Goal: Task Accomplishment & Management: Manage account settings

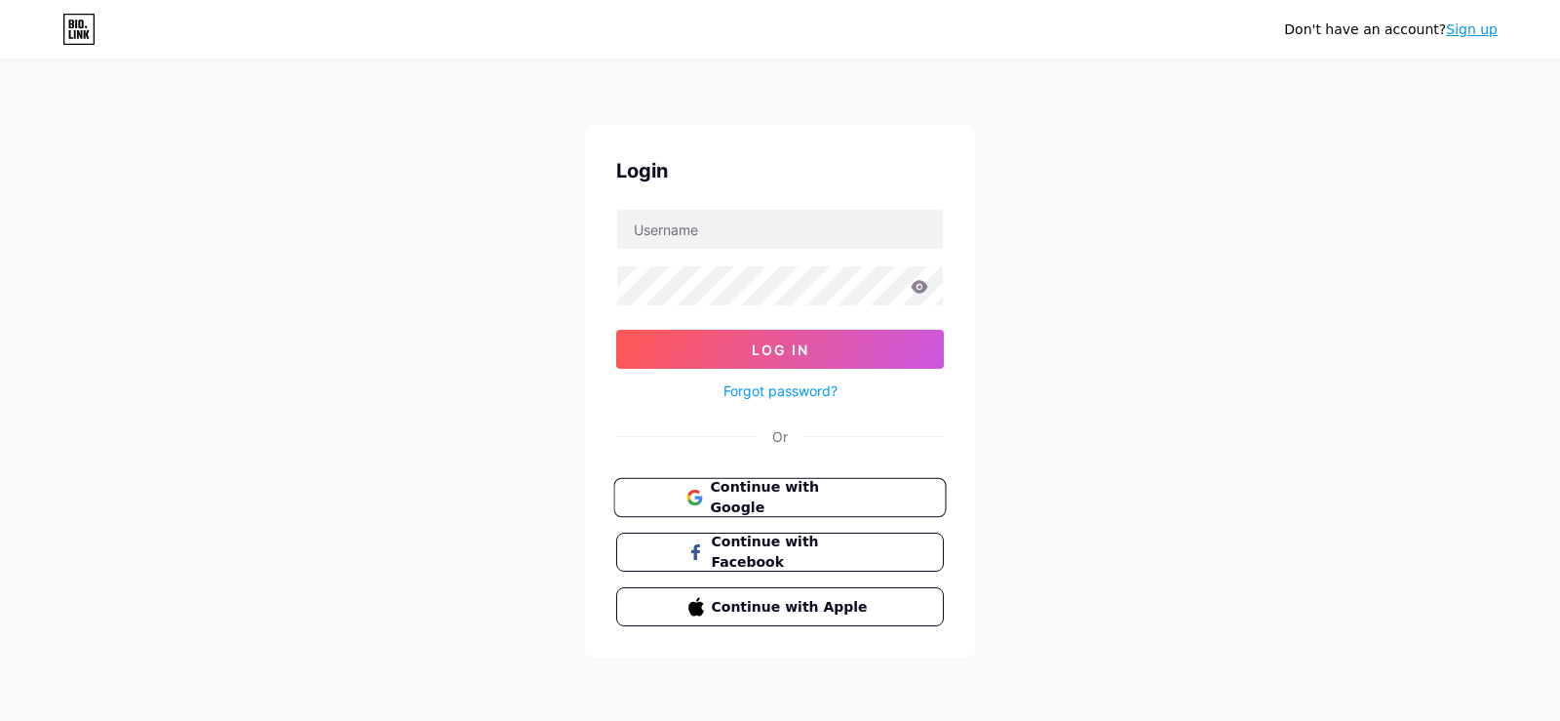
click at [771, 505] on span "Continue with Google" at bounding box center [791, 498] width 163 height 42
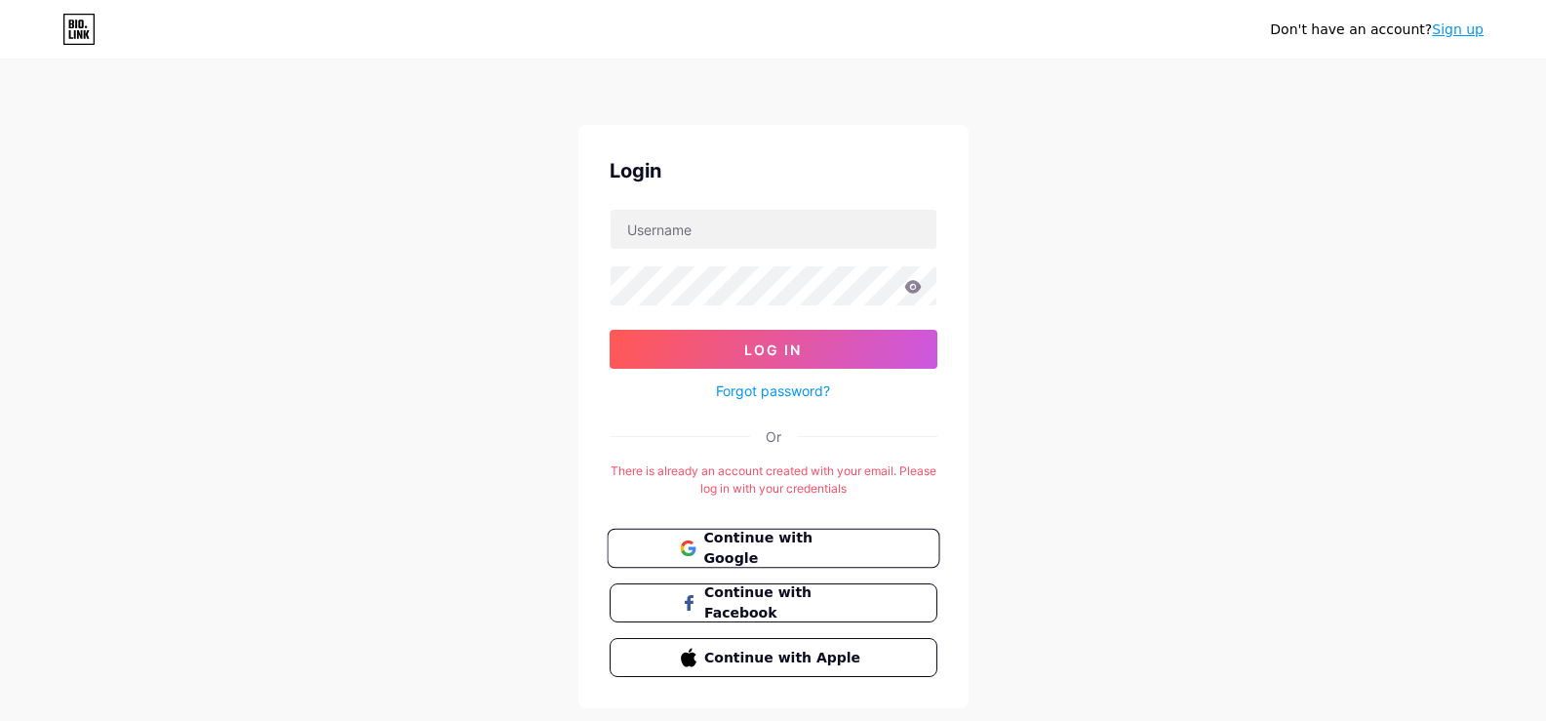
click at [799, 544] on span "Continue with Google" at bounding box center [784, 549] width 163 height 42
click at [844, 221] on input "text" at bounding box center [774, 229] width 326 height 39
click at [840, 211] on input "text" at bounding box center [774, 229] width 326 height 39
click at [838, 227] on input "text" at bounding box center [774, 229] width 326 height 39
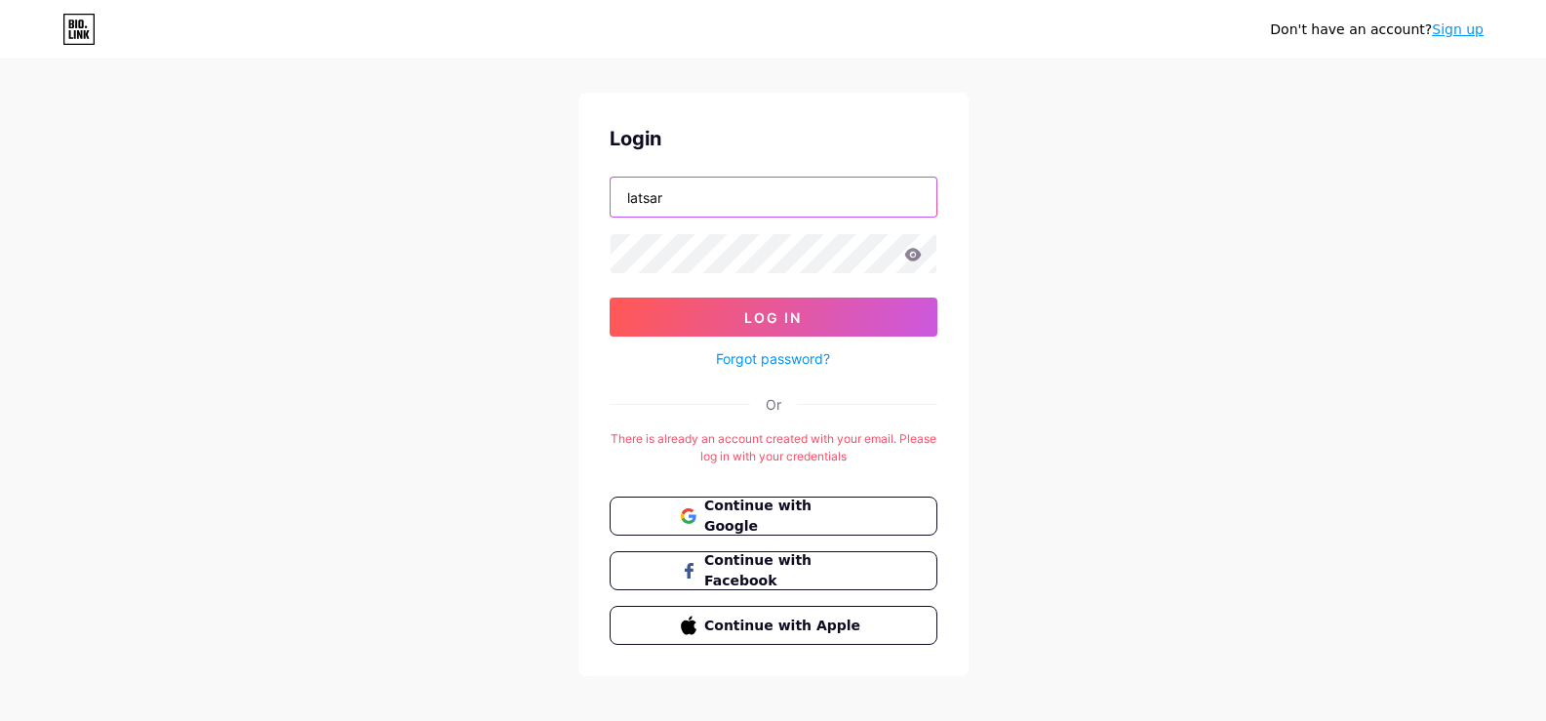
scroll to position [49, 0]
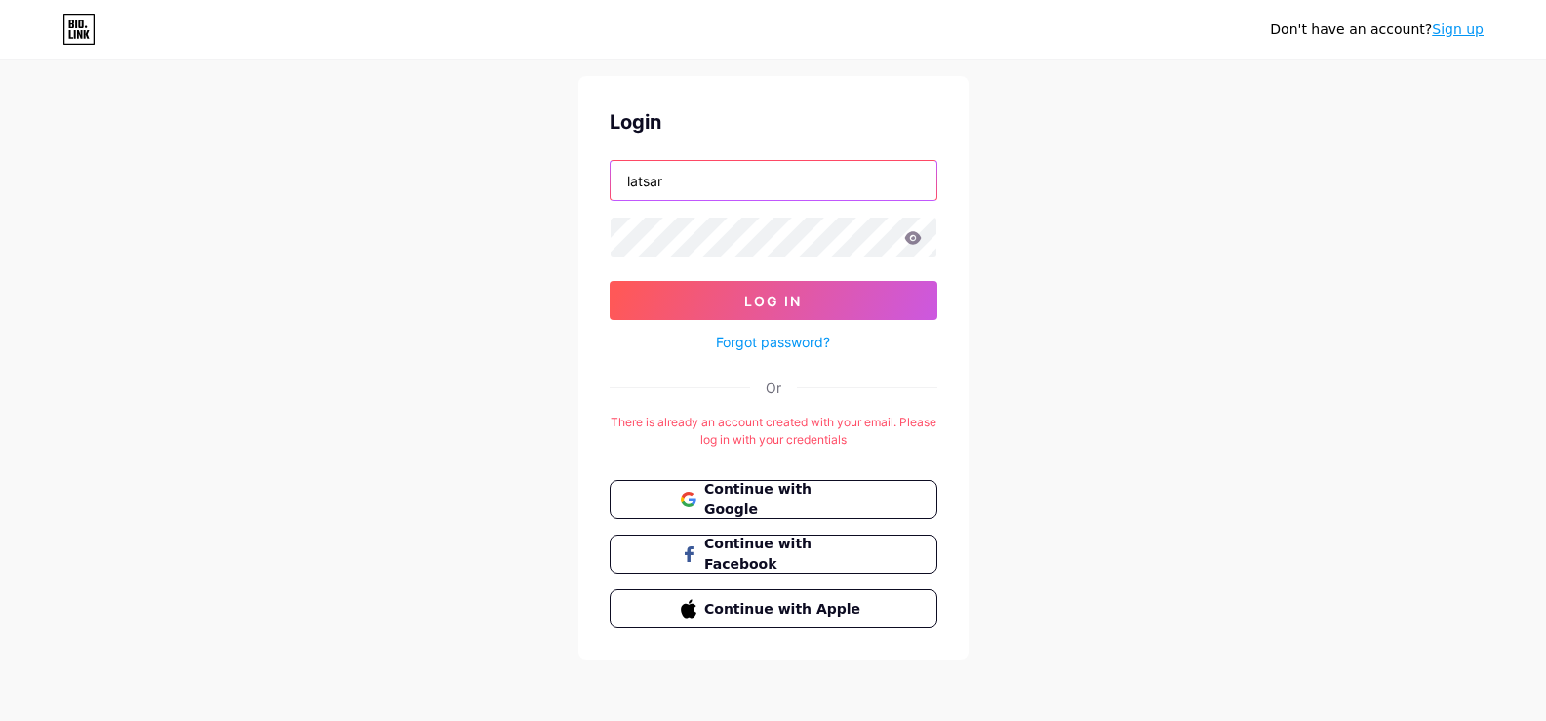
type input "latsar"
drag, startPoint x: 710, startPoint y: 168, endPoint x: 539, endPoint y: 168, distance: 170.7
click at [541, 168] on div "Don't have an account? Sign up Login latsar Log In Forgot password? Or There is…" at bounding box center [773, 336] width 1546 height 770
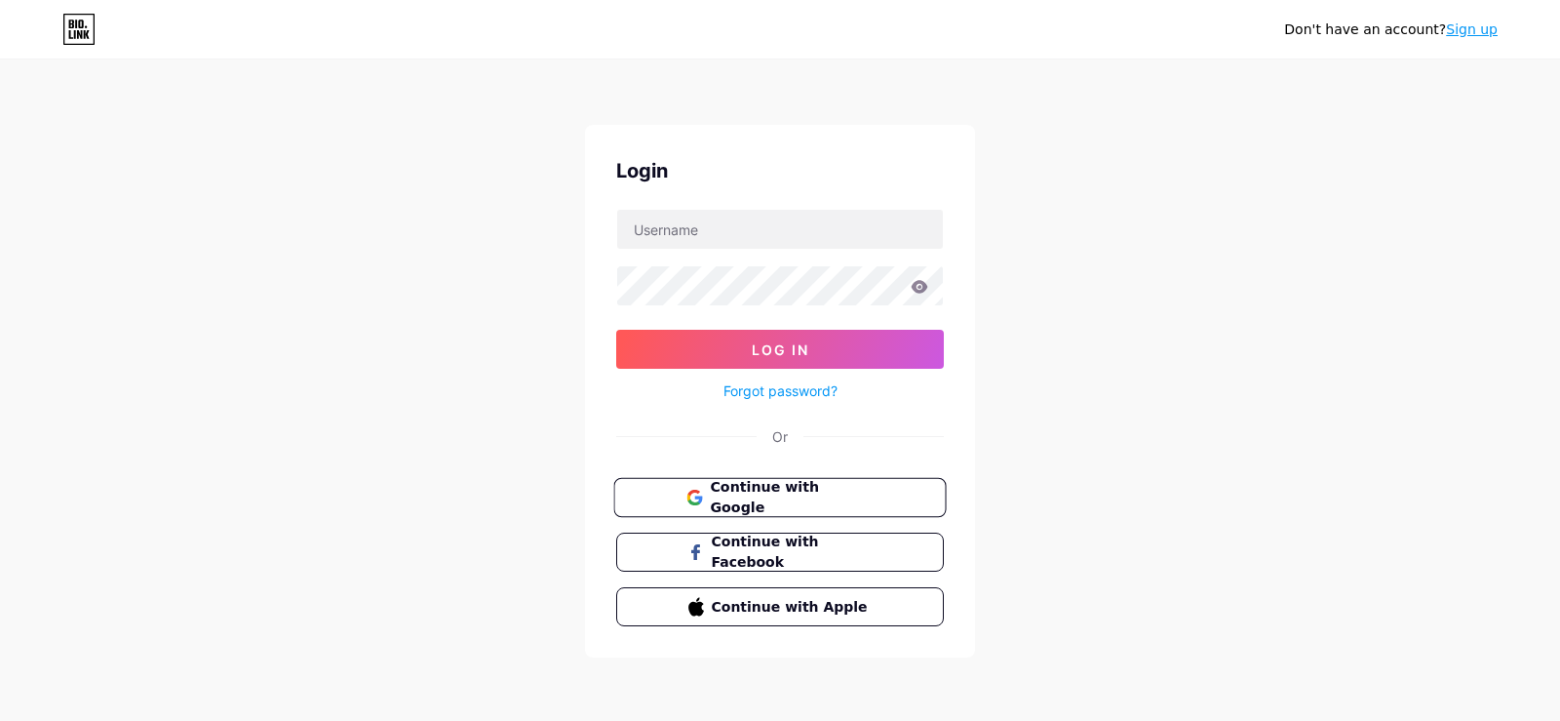
click at [830, 500] on span "Continue with Google" at bounding box center [791, 498] width 163 height 42
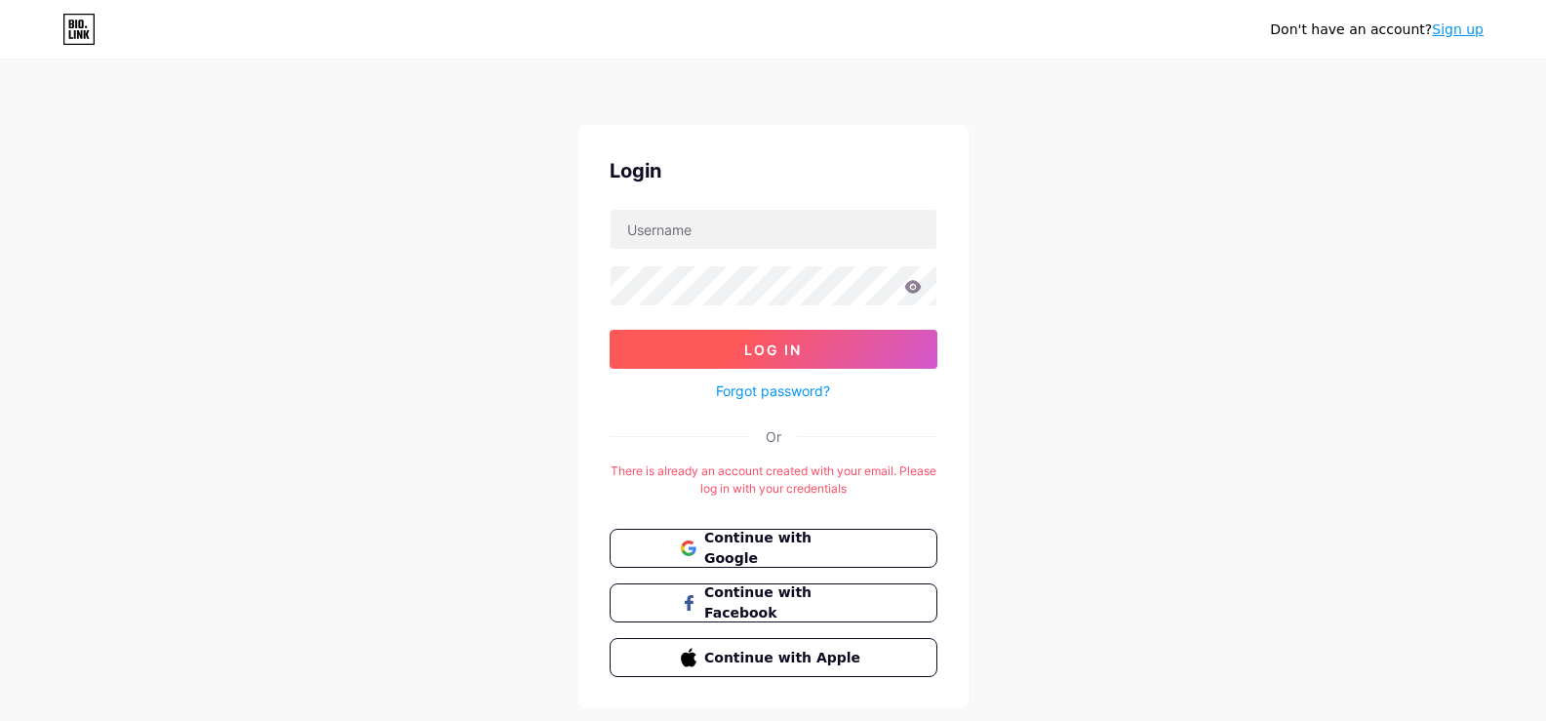
click at [848, 356] on button "Log In" at bounding box center [774, 349] width 328 height 39
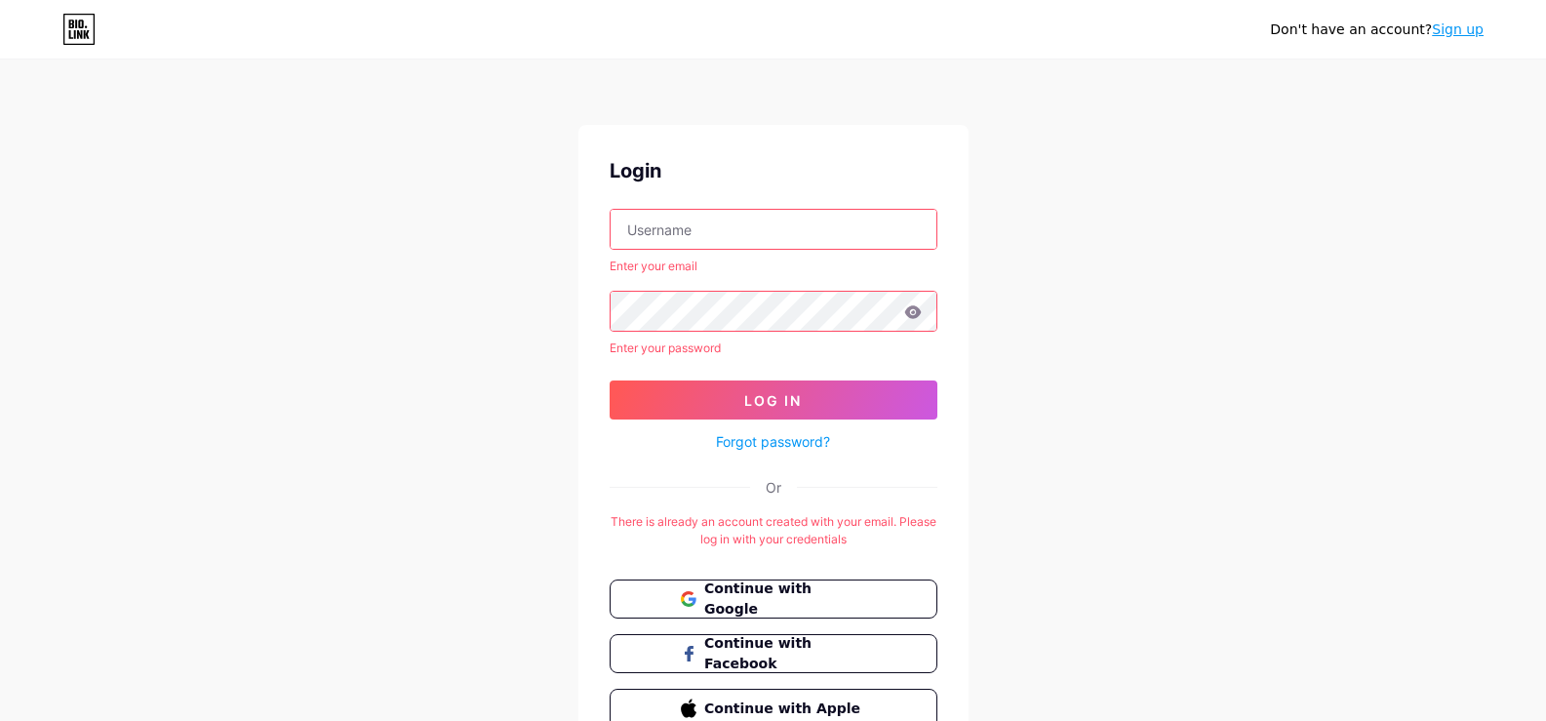
click at [801, 238] on input "text" at bounding box center [774, 229] width 326 height 39
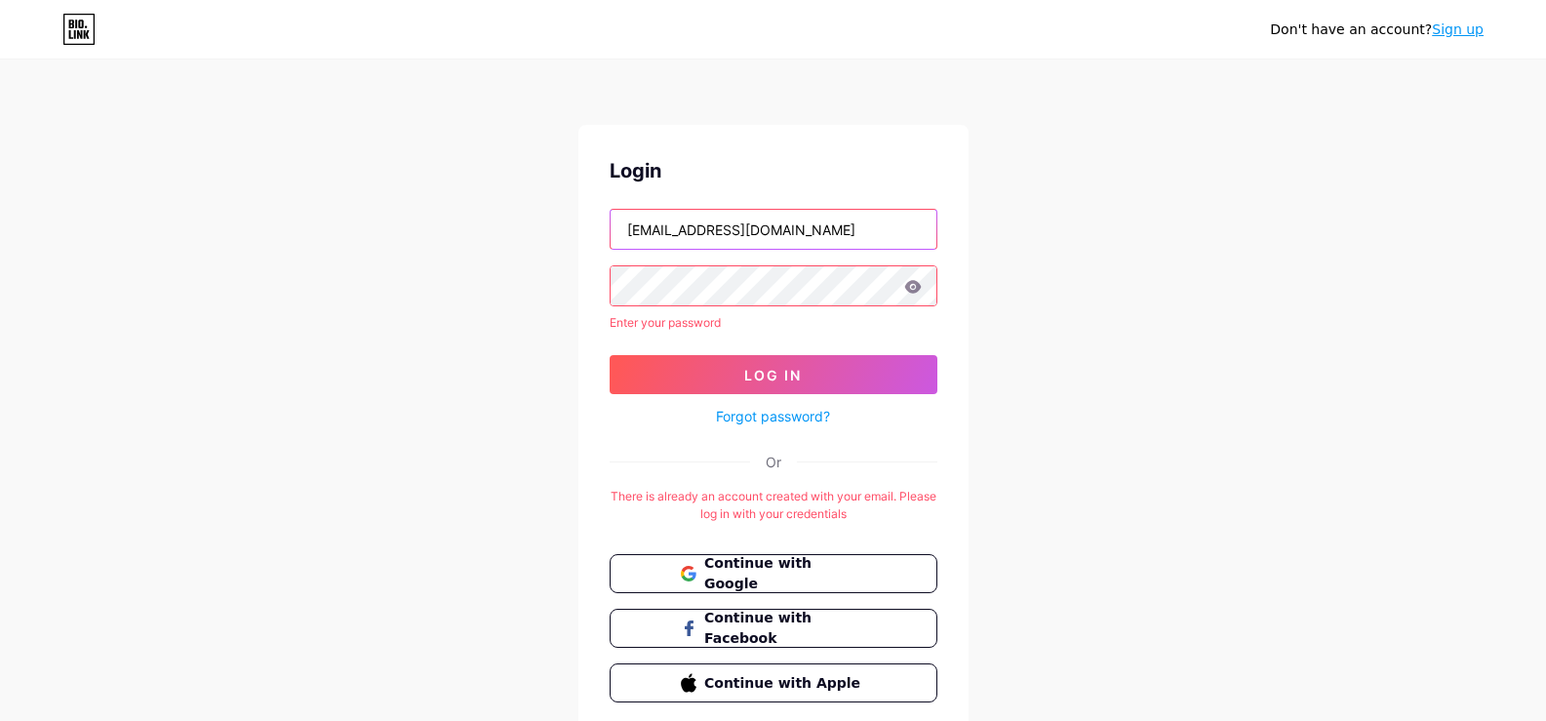
type input "latsargel3jatinangor@gmail.com"
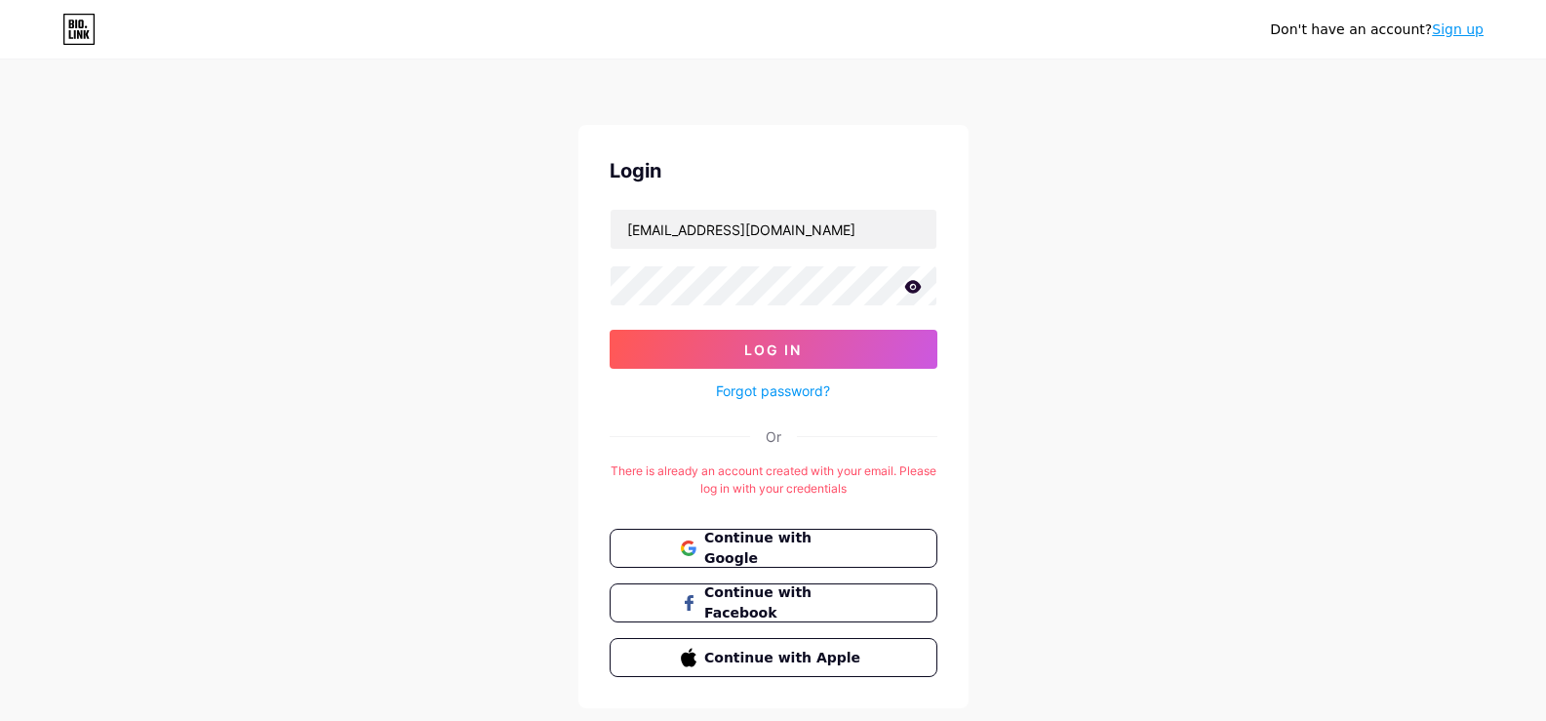
click at [908, 280] on icon at bounding box center [913, 287] width 18 height 14
click at [826, 358] on button "Log In" at bounding box center [774, 349] width 328 height 39
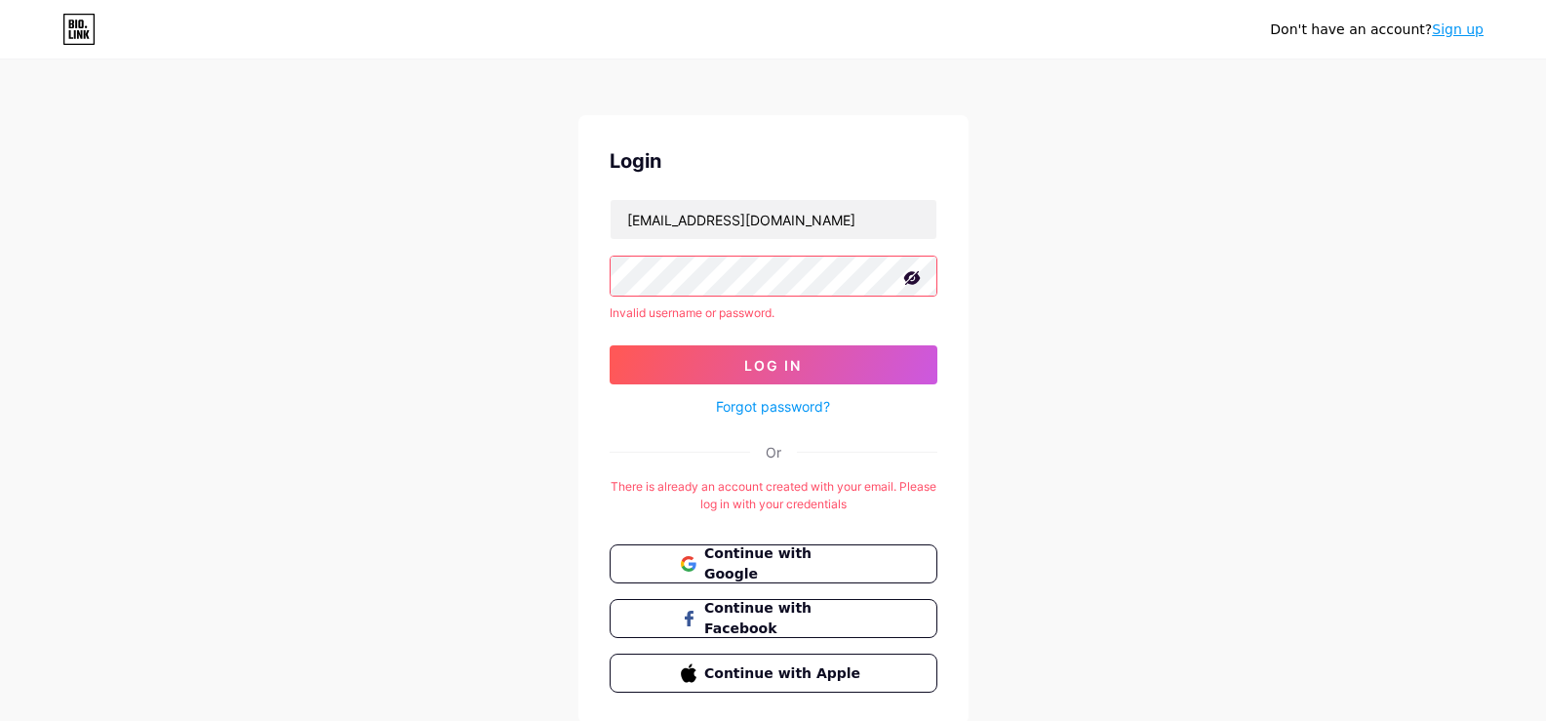
scroll to position [74, 0]
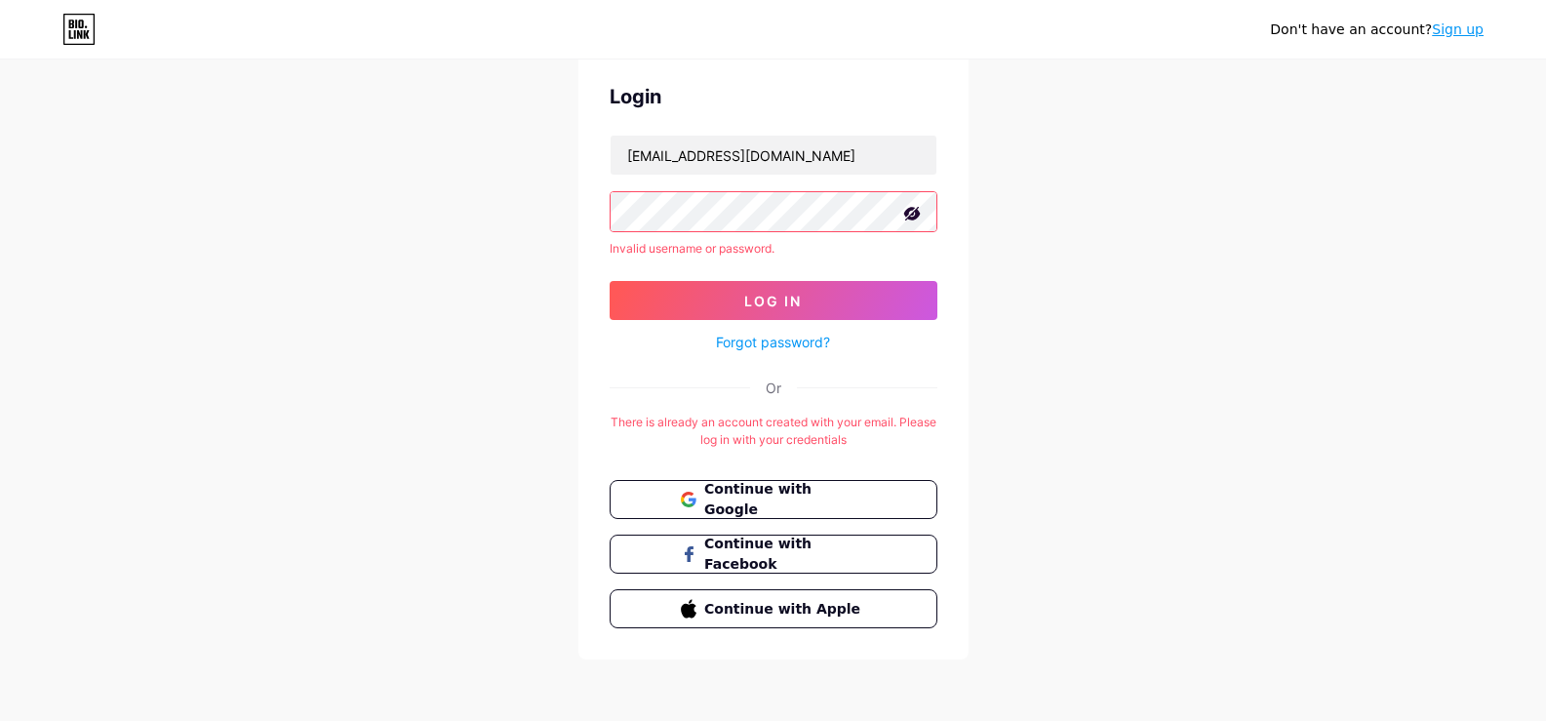
click at [799, 337] on link "Forgot password?" at bounding box center [773, 342] width 114 height 20
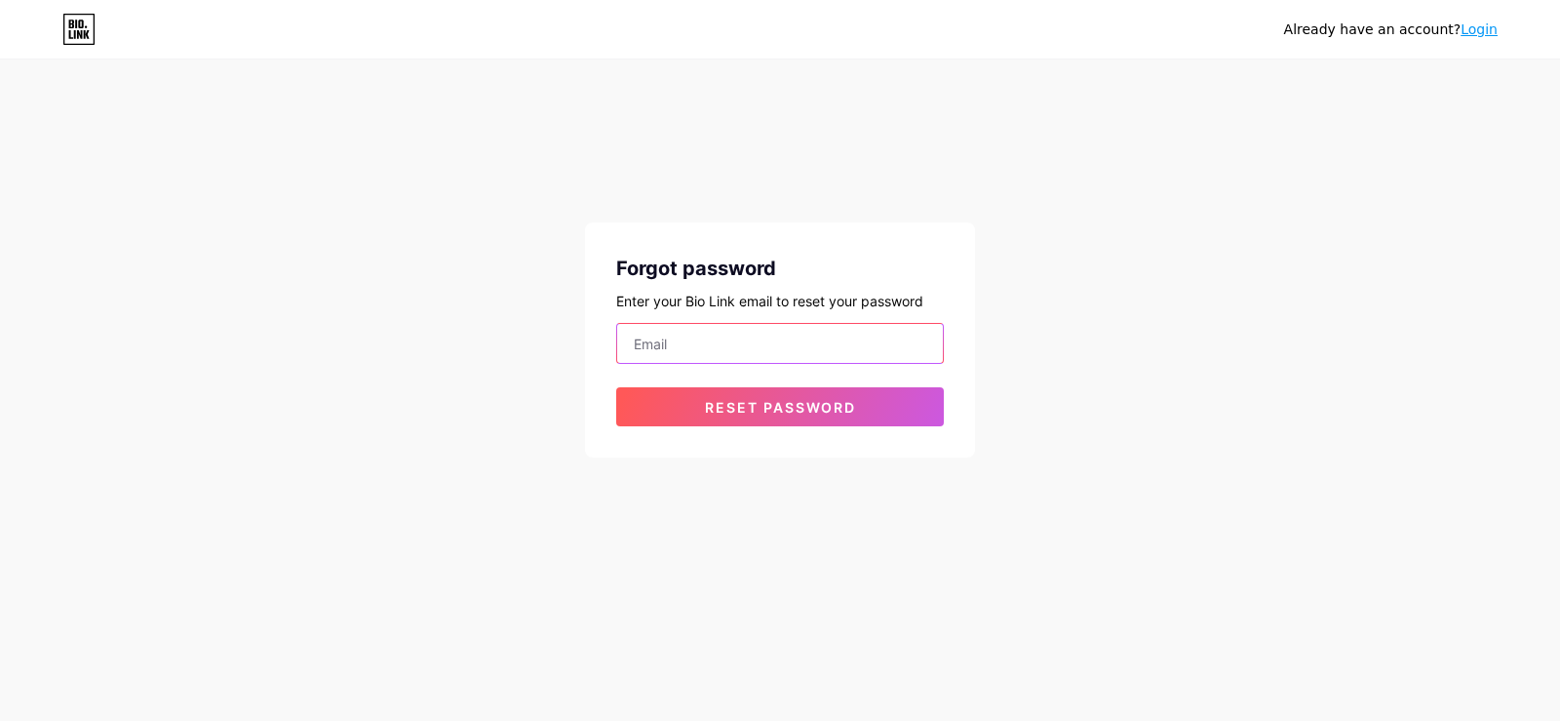
click at [799, 337] on input "email" at bounding box center [780, 343] width 326 height 39
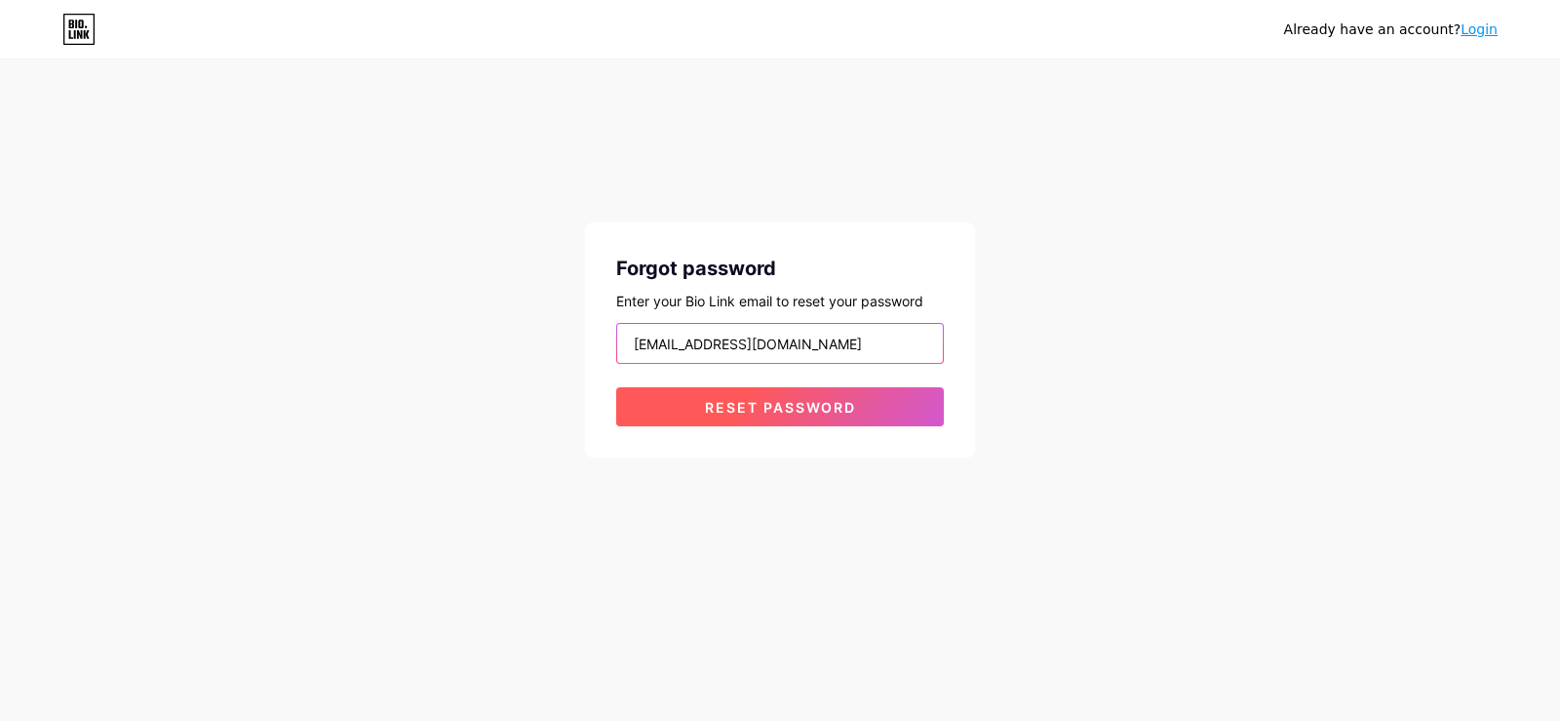
type input "latsargel3jatinangor@gmail.com"
click at [884, 411] on button "Reset password" at bounding box center [780, 406] width 328 height 39
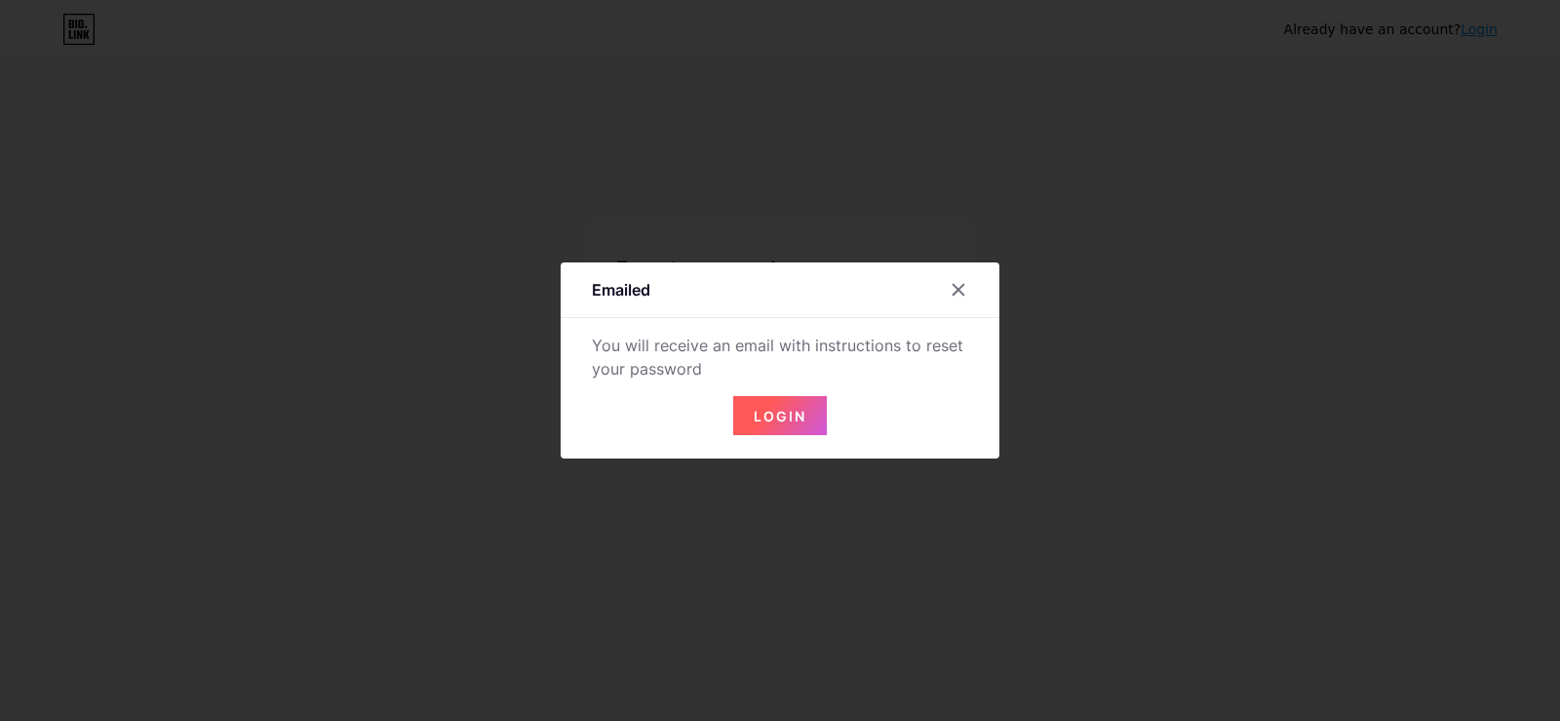
click at [811, 417] on button "Login" at bounding box center [780, 415] width 94 height 39
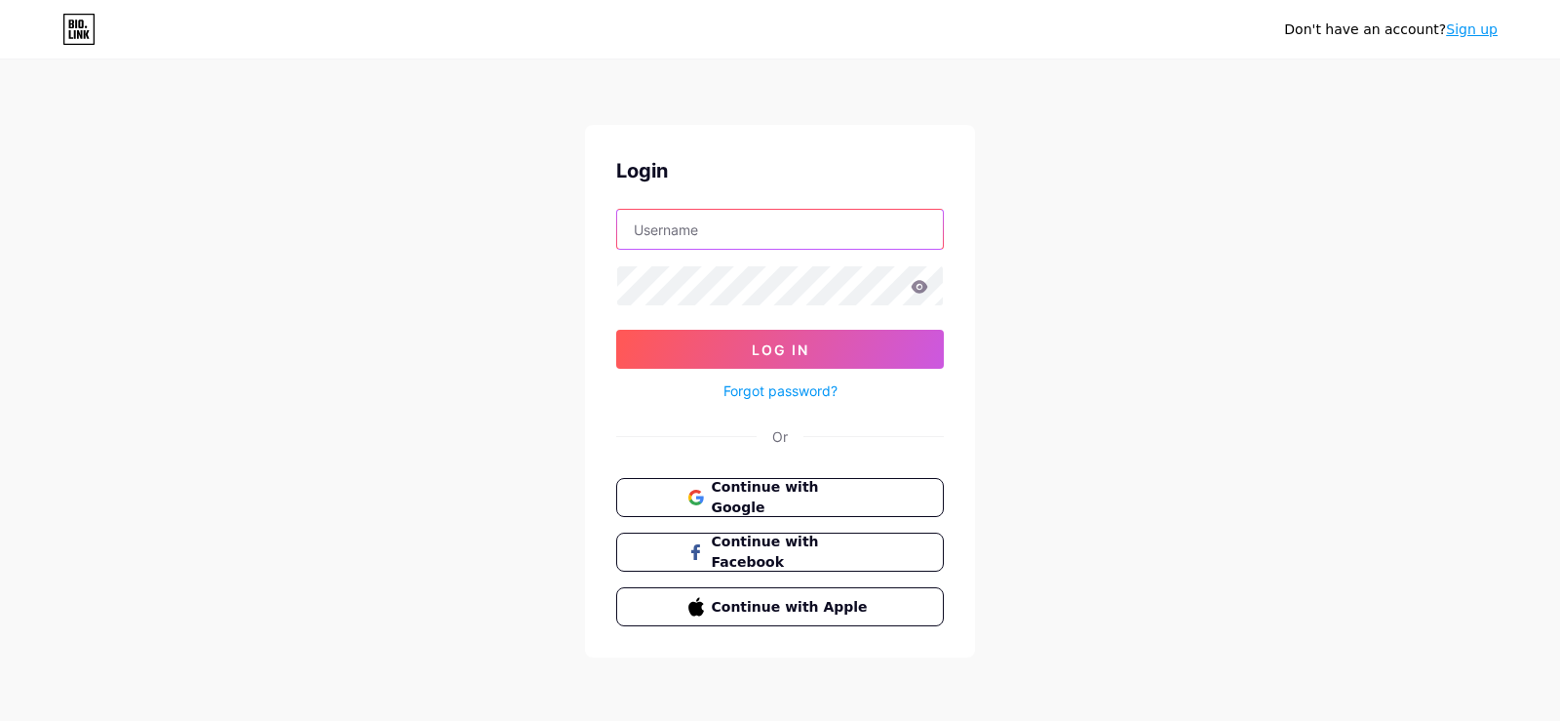
click at [732, 234] on input "text" at bounding box center [780, 229] width 326 height 39
type input "latsargel3jatinangor@gmail.com"
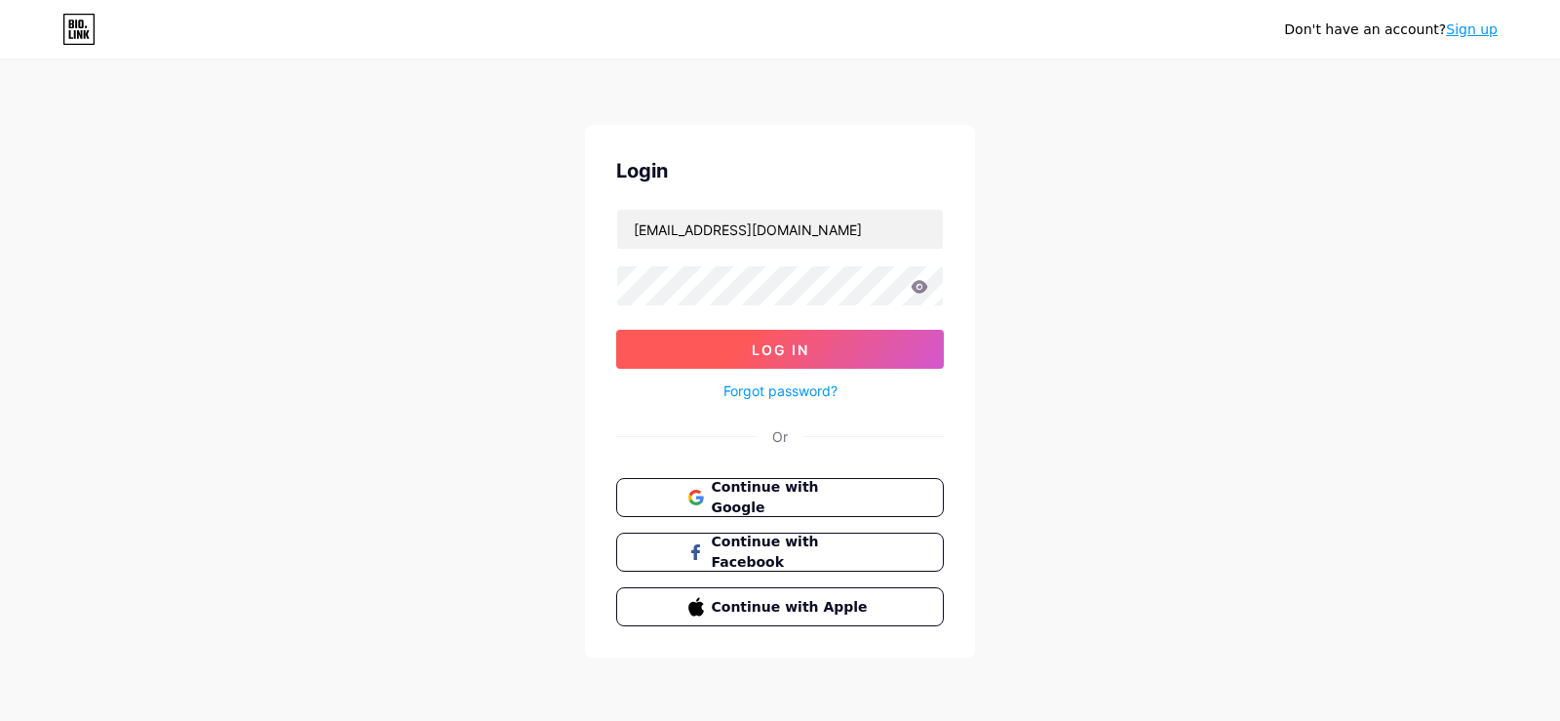
click at [843, 346] on button "Log In" at bounding box center [780, 349] width 328 height 39
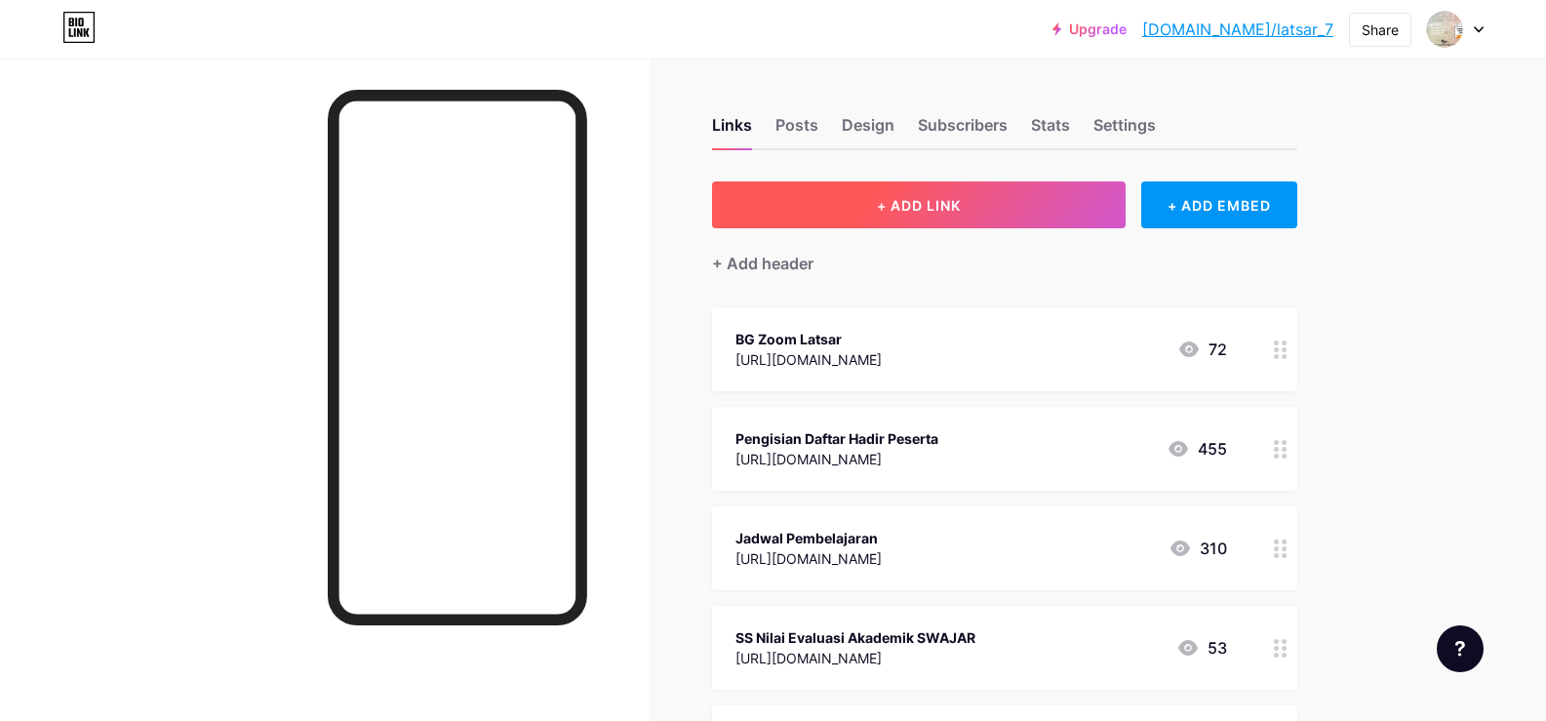
click at [943, 211] on span "+ ADD LINK" at bounding box center [919, 205] width 84 height 17
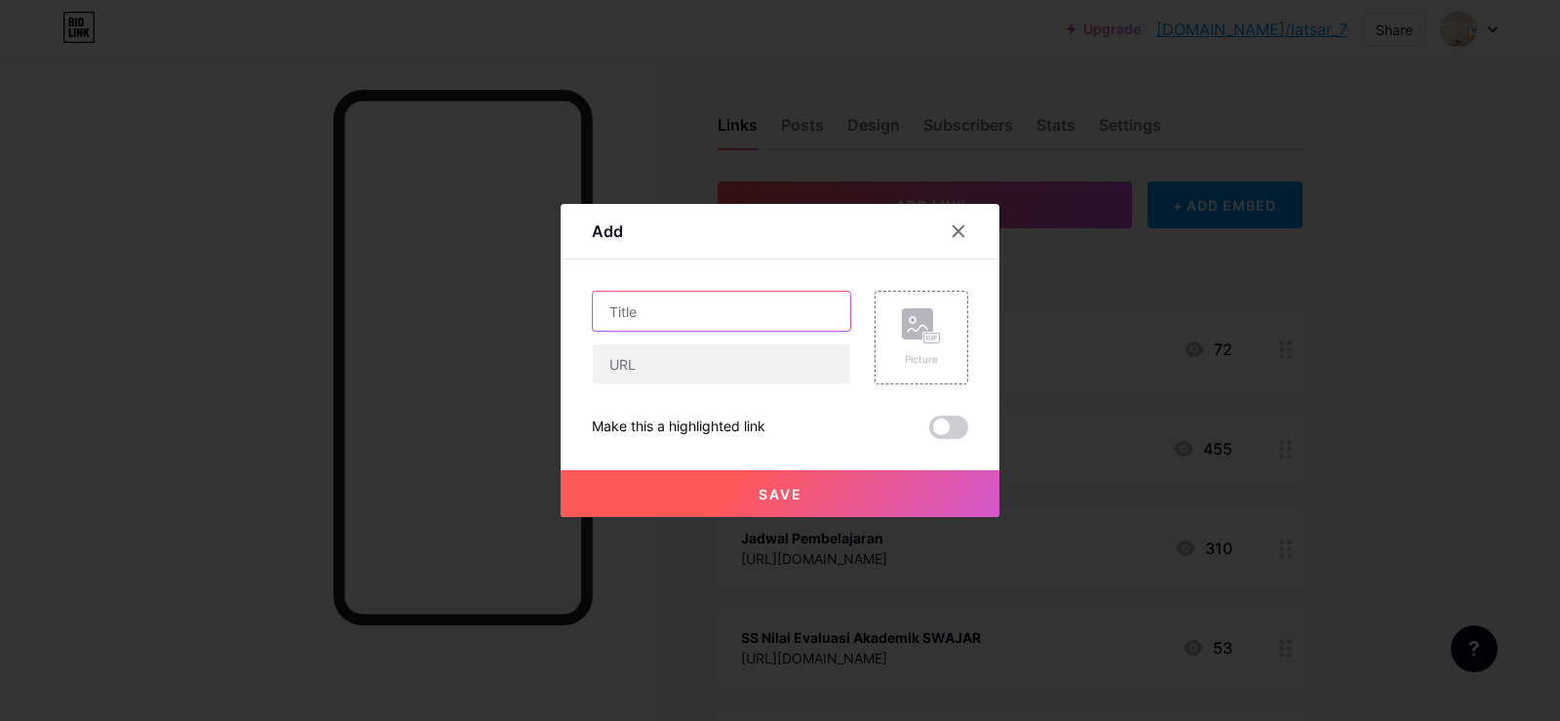
click at [753, 310] on input "text" at bounding box center [721, 311] width 257 height 39
type input "L"
type input "Judul Laporan Aktualisasi"
click at [643, 353] on input "text" at bounding box center [721, 363] width 257 height 39
paste input "https://docs.google.com/forms/d/e/1FAIpQLSdK0ybZdbYubx9cGCCwTLJIyUVarn2E2dsMNNK…"
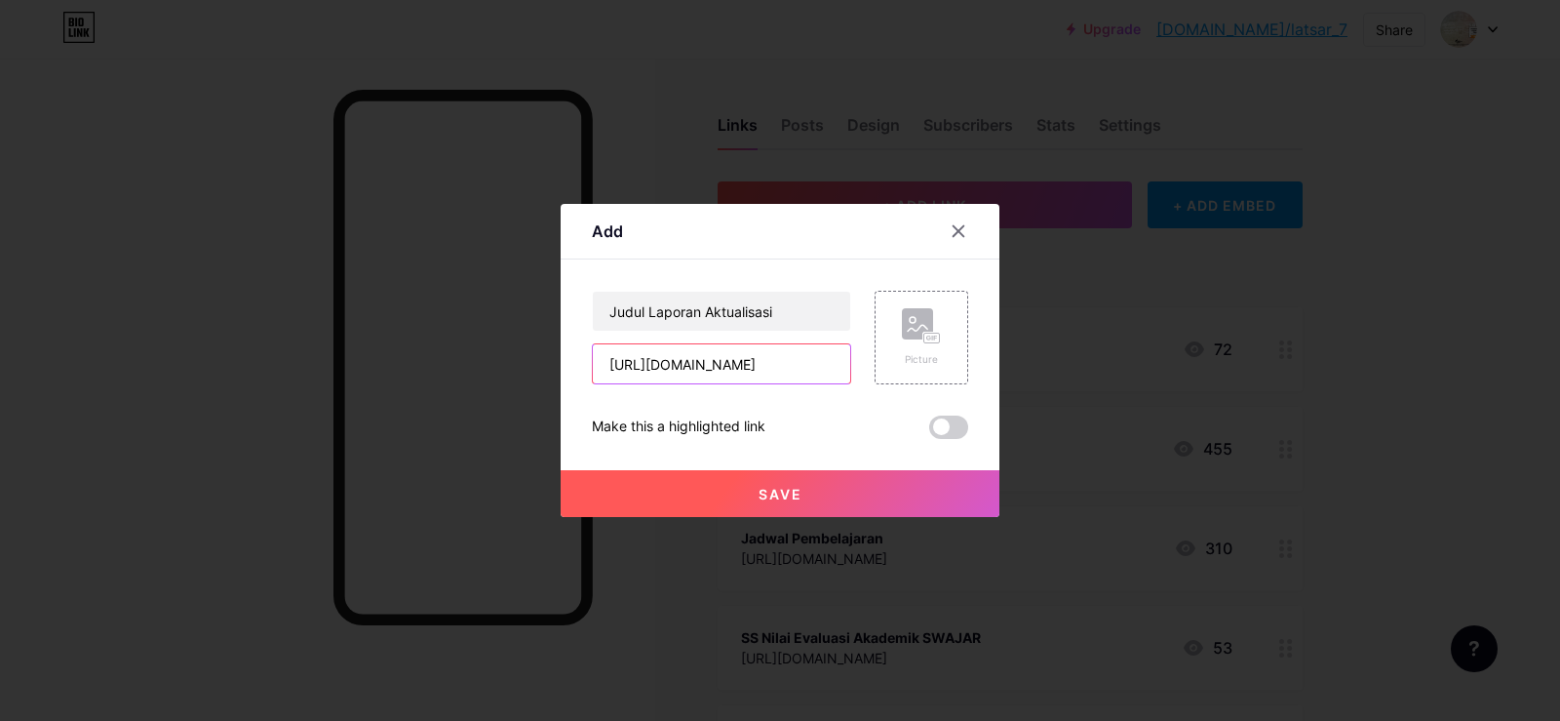
scroll to position [0, 843]
type input "https://docs.google.com/forms/d/e/1FAIpQLSdK0ybZdbYubx9cGCCwTLJIyUVarn2E2dsMNNK…"
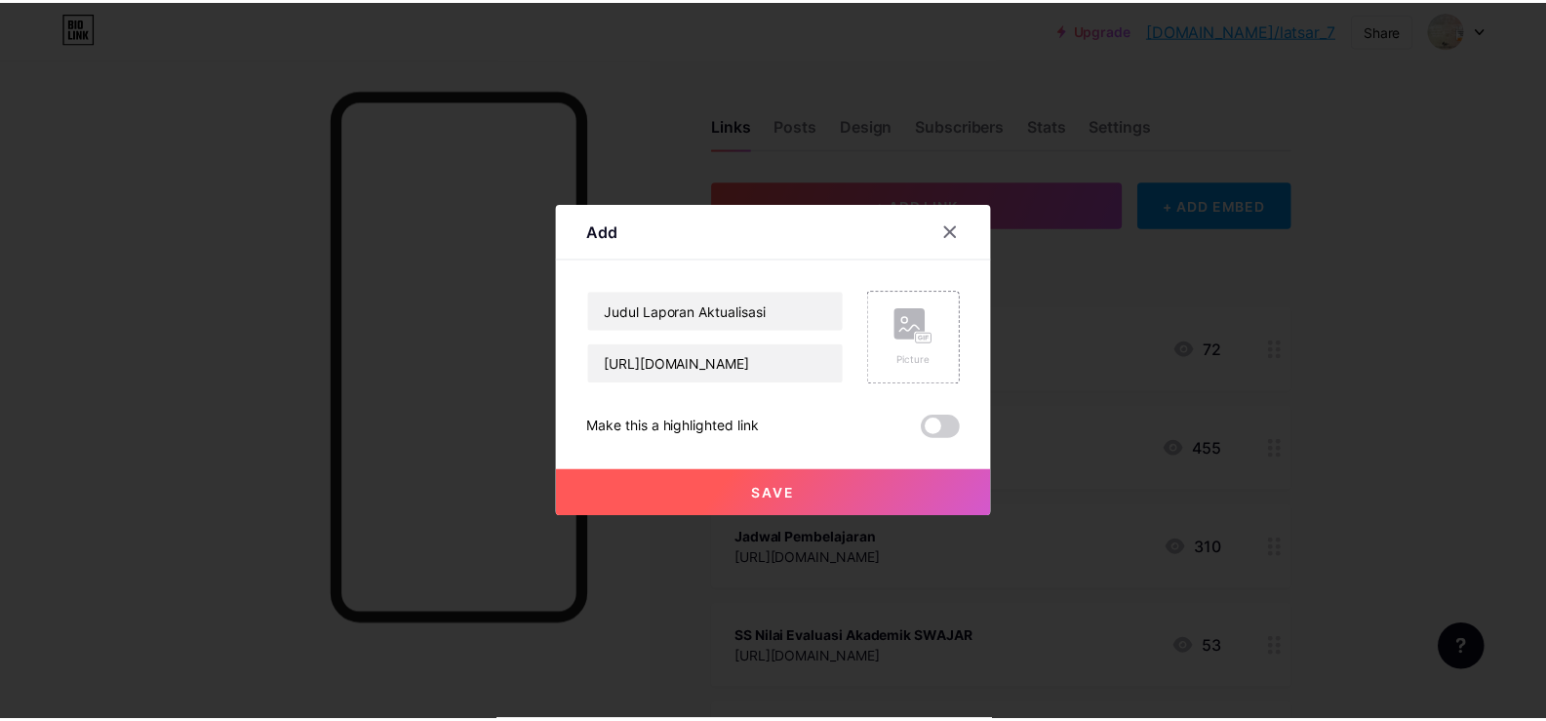
scroll to position [0, 0]
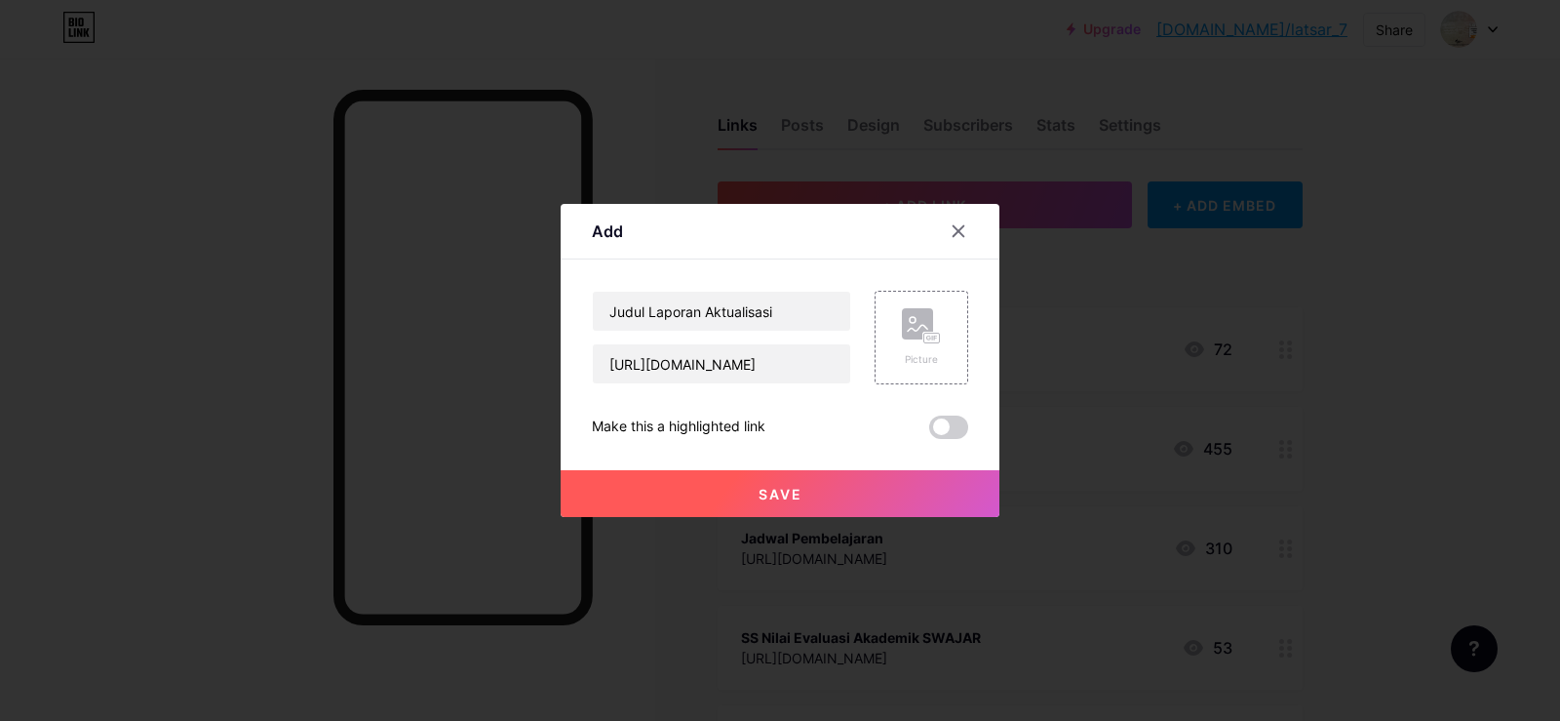
click at [866, 486] on button "Save" at bounding box center [780, 493] width 439 height 47
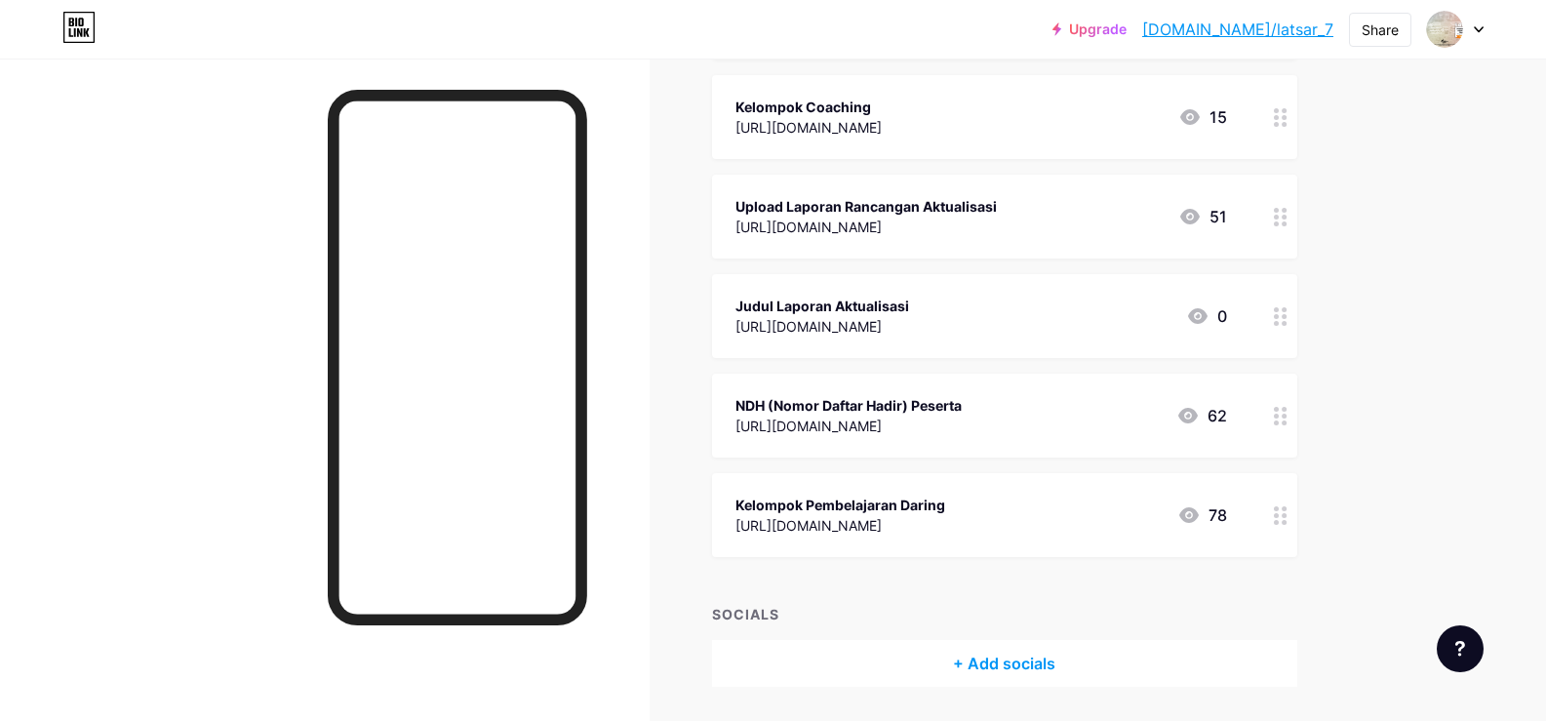
scroll to position [814, 0]
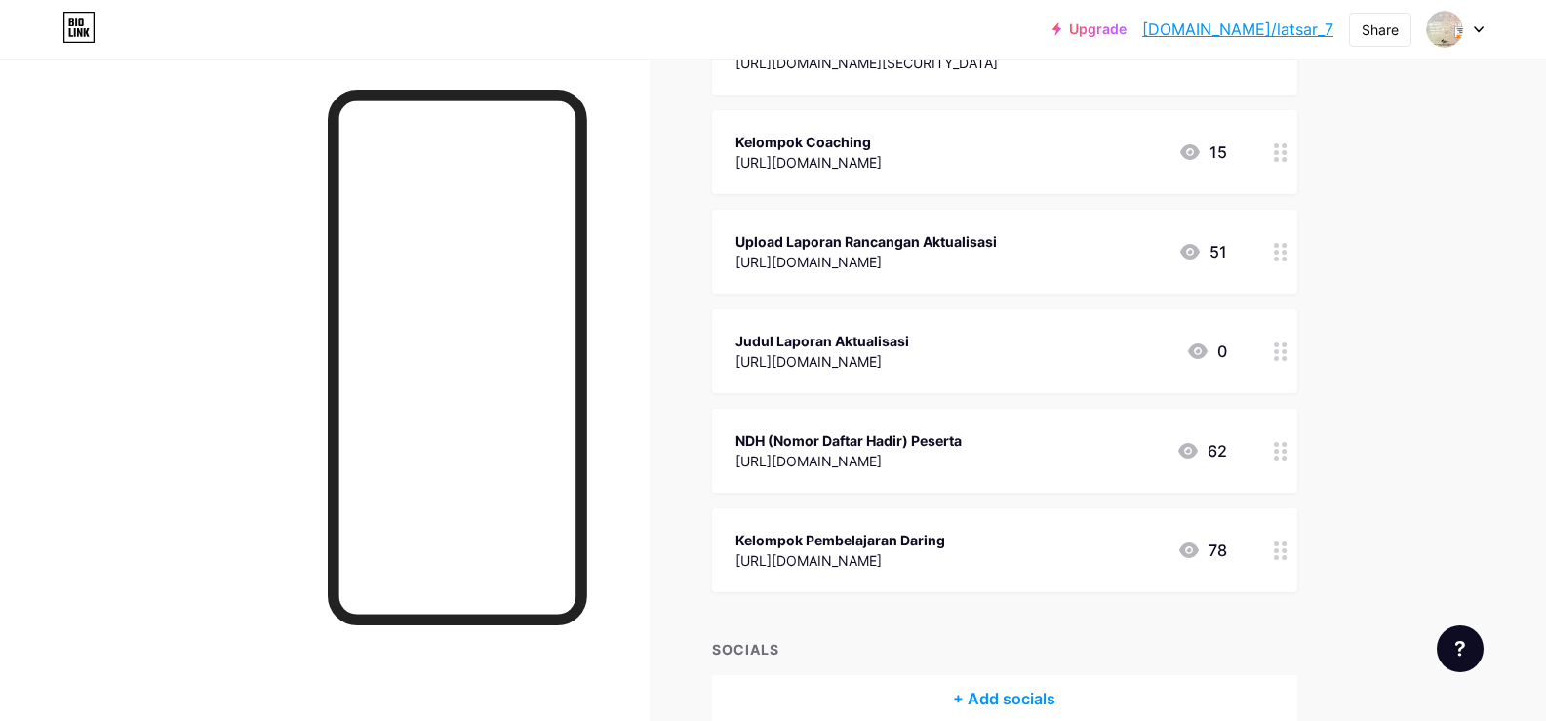
click at [851, 347] on div "Judul Laporan Aktualisasi" at bounding box center [822, 341] width 174 height 20
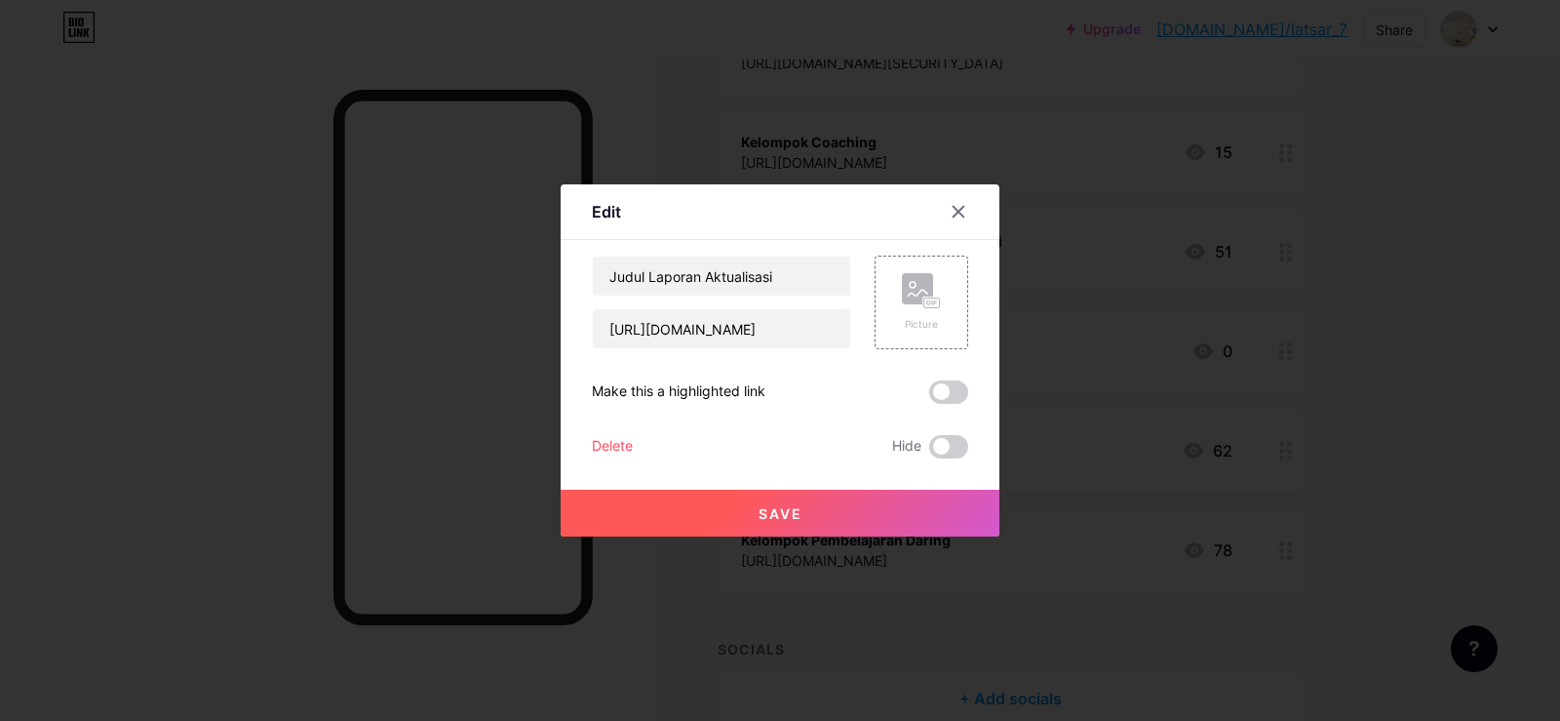
click at [875, 511] on button "Save" at bounding box center [780, 513] width 439 height 47
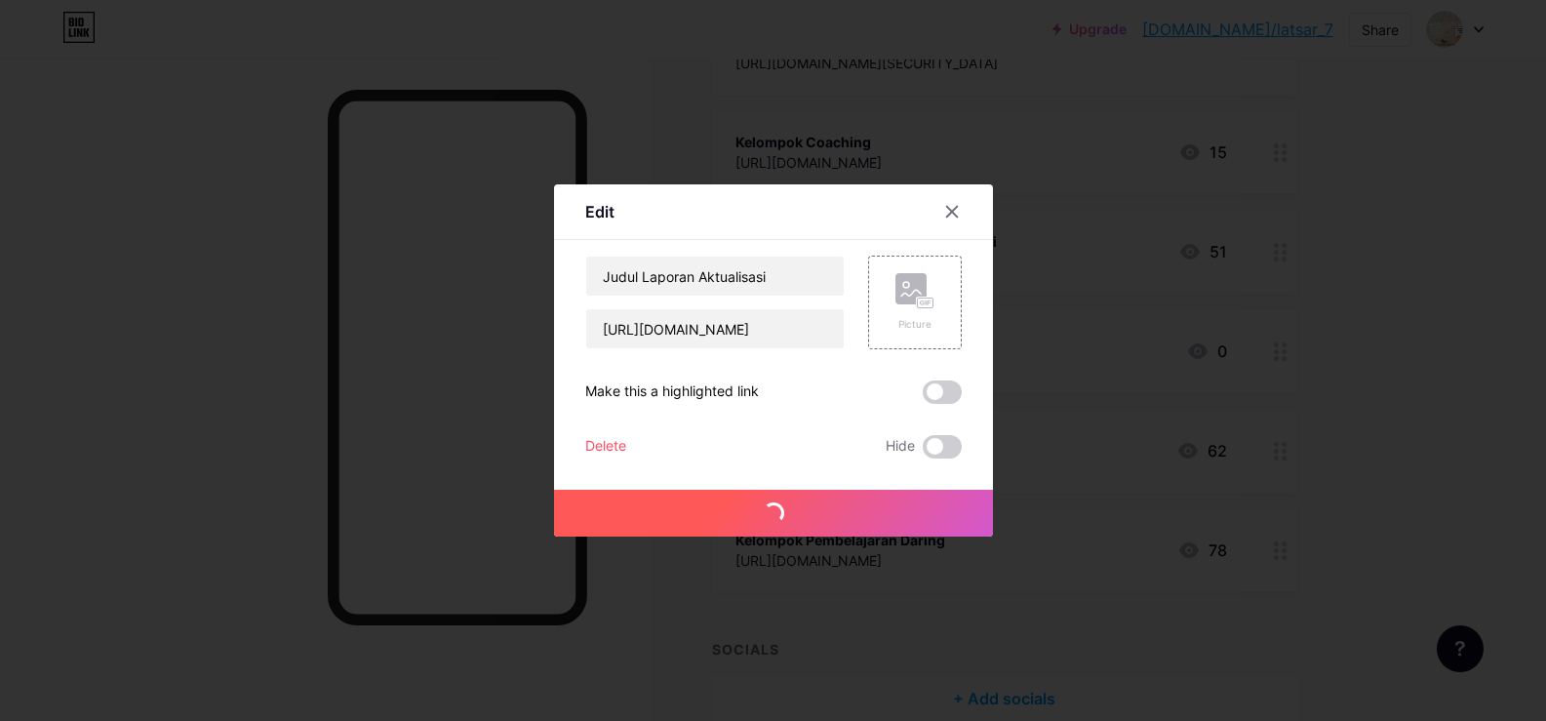
click at [967, 212] on div "Upload Laporan Rancangan Aktualisasi https://drive.google.com/drive/folders/1Za…" at bounding box center [1004, 252] width 585 height 84
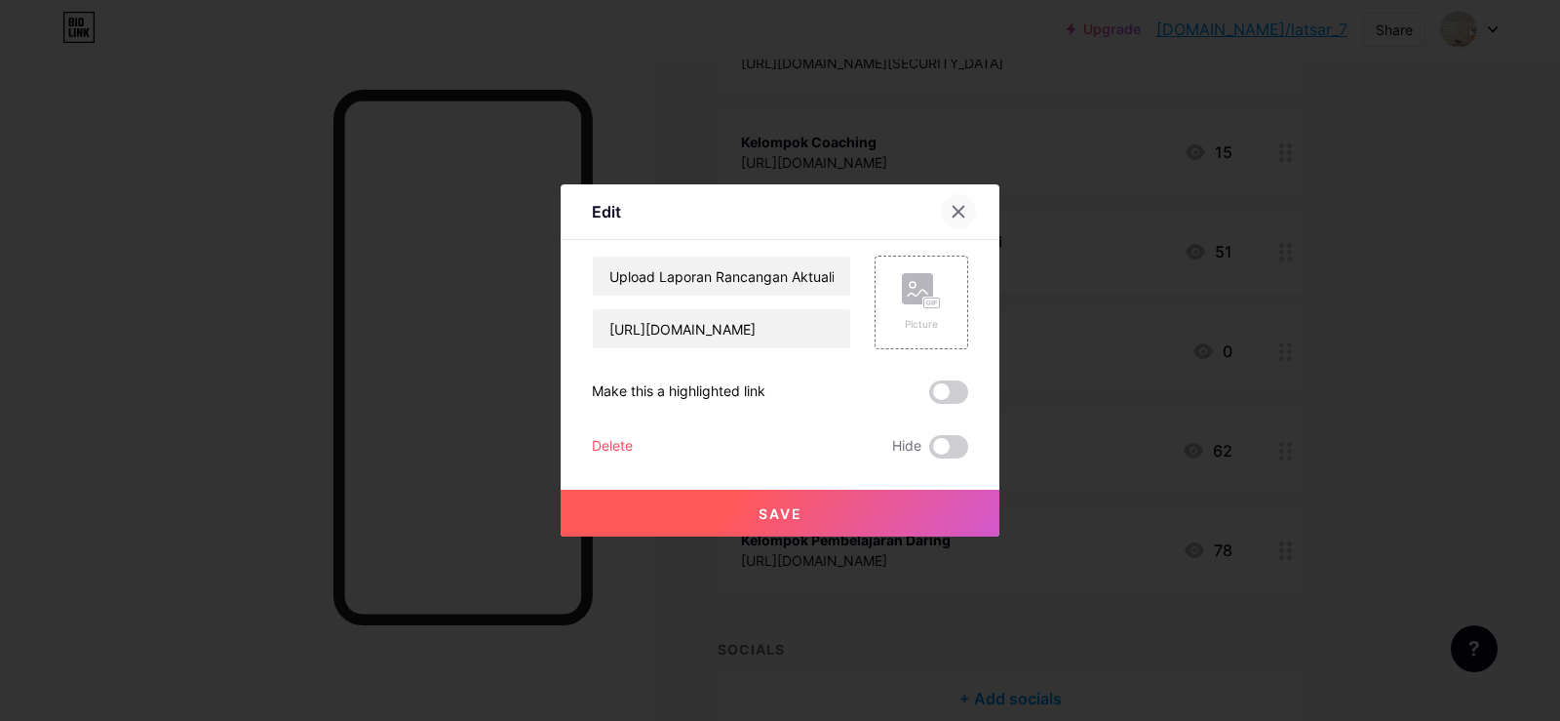
click at [948, 208] on div at bounding box center [958, 211] width 35 height 35
